Goal: Task Accomplishment & Management: Use online tool/utility

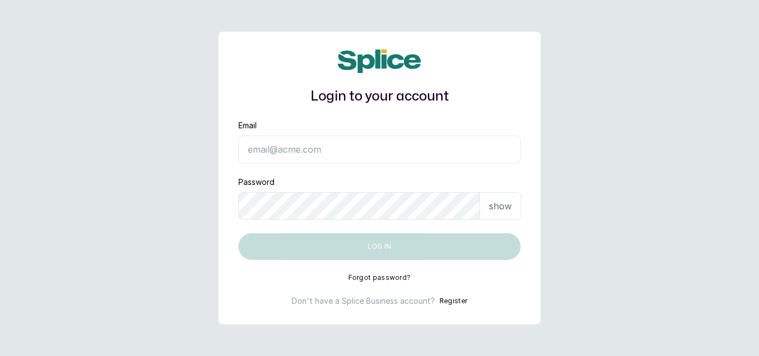
type input "skingenicpro@brownskingirlbsg.com"
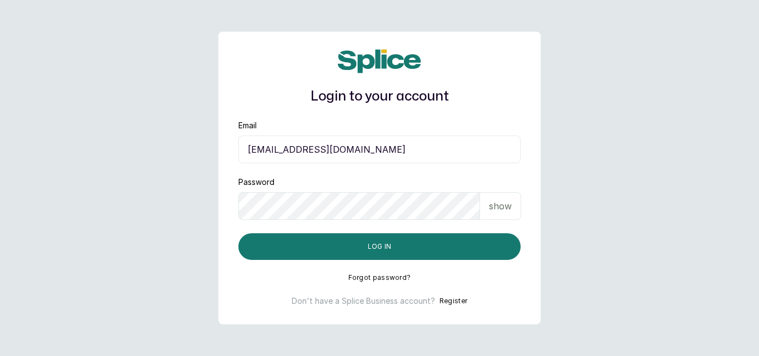
click at [494, 211] on p "show" at bounding box center [500, 206] width 23 height 13
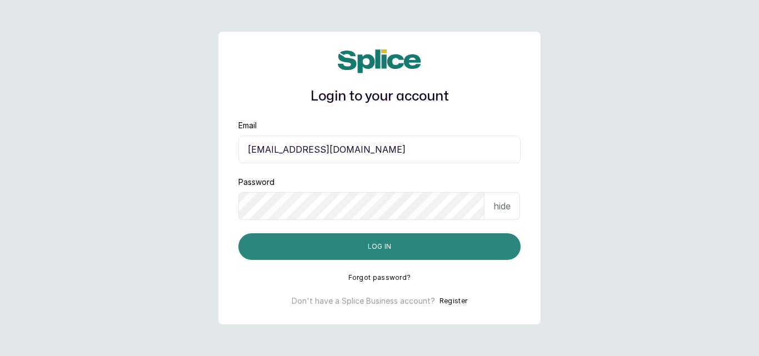
click at [446, 247] on button "Log in" at bounding box center [380, 246] width 282 height 27
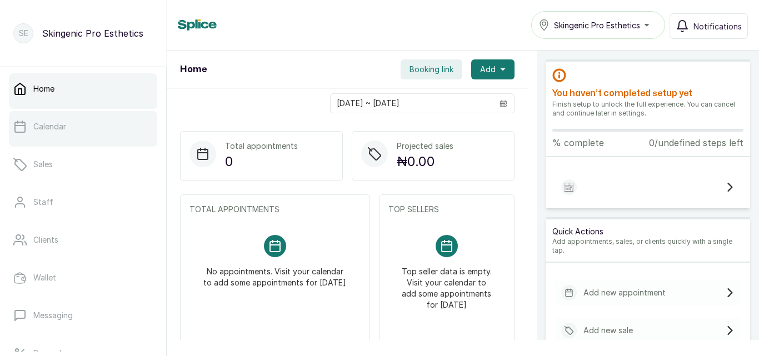
click at [136, 133] on link "Calendar" at bounding box center [83, 126] width 148 height 31
